Goal: Task Accomplishment & Management: Manage account settings

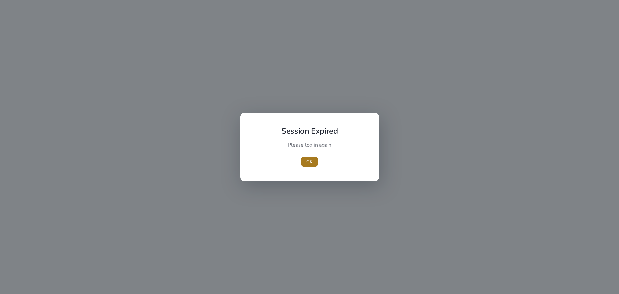
click at [304, 162] on span "button" at bounding box center [309, 161] width 17 height 15
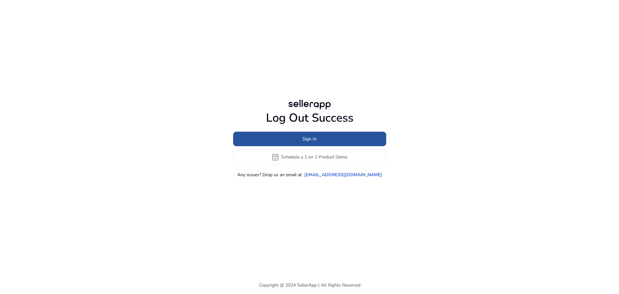
click at [322, 136] on span at bounding box center [309, 138] width 153 height 15
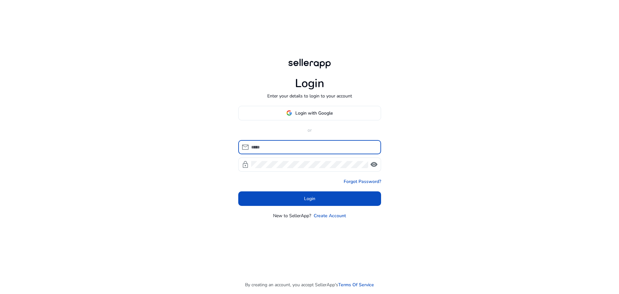
type input "**********"
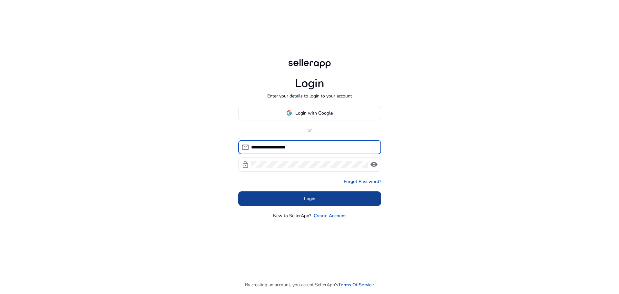
click at [297, 199] on span at bounding box center [309, 198] width 143 height 15
